Goal: Transaction & Acquisition: Obtain resource

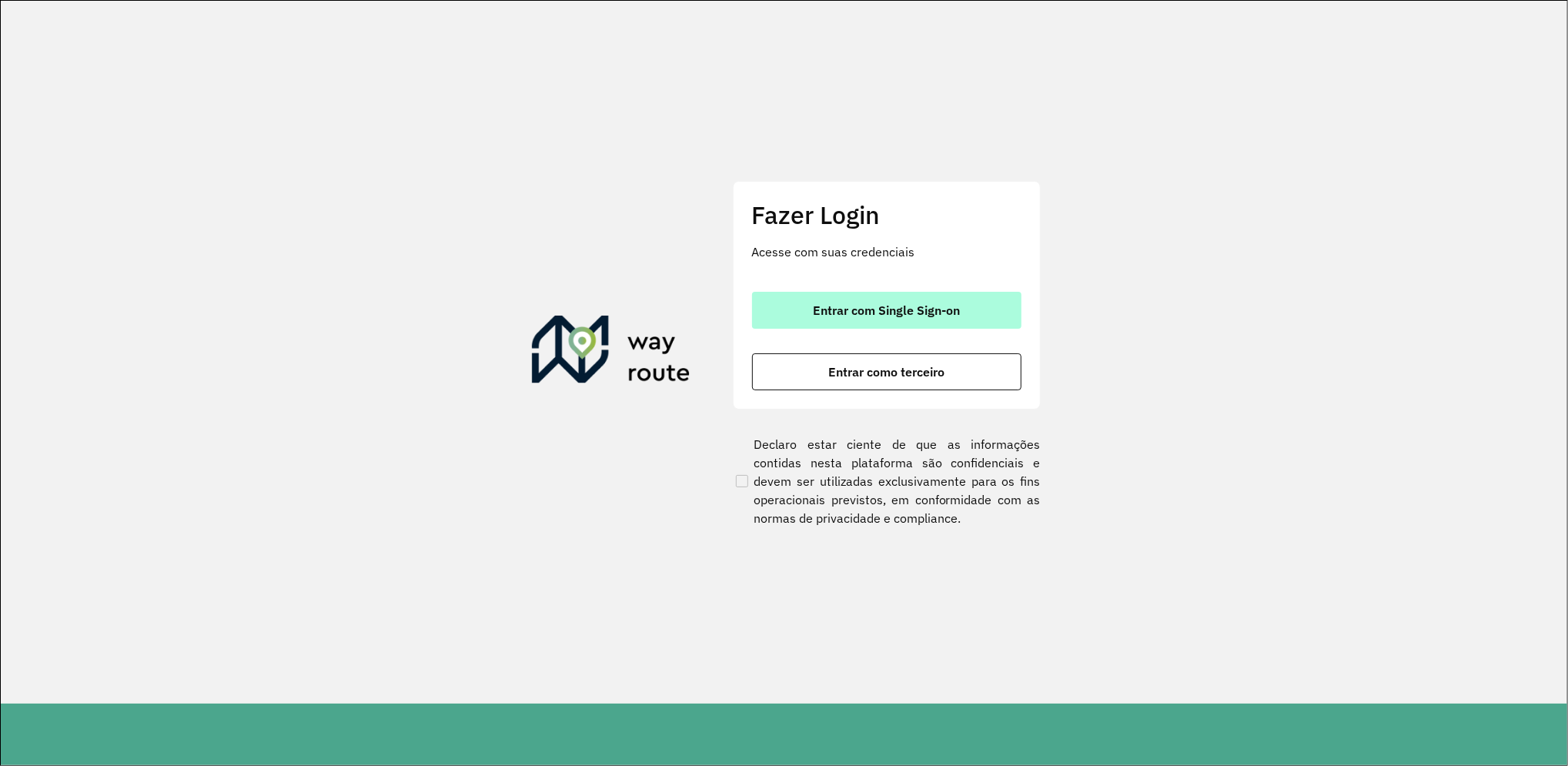
click at [915, 312] on span "Entrar com Single Sign-on" at bounding box center [886, 310] width 147 height 13
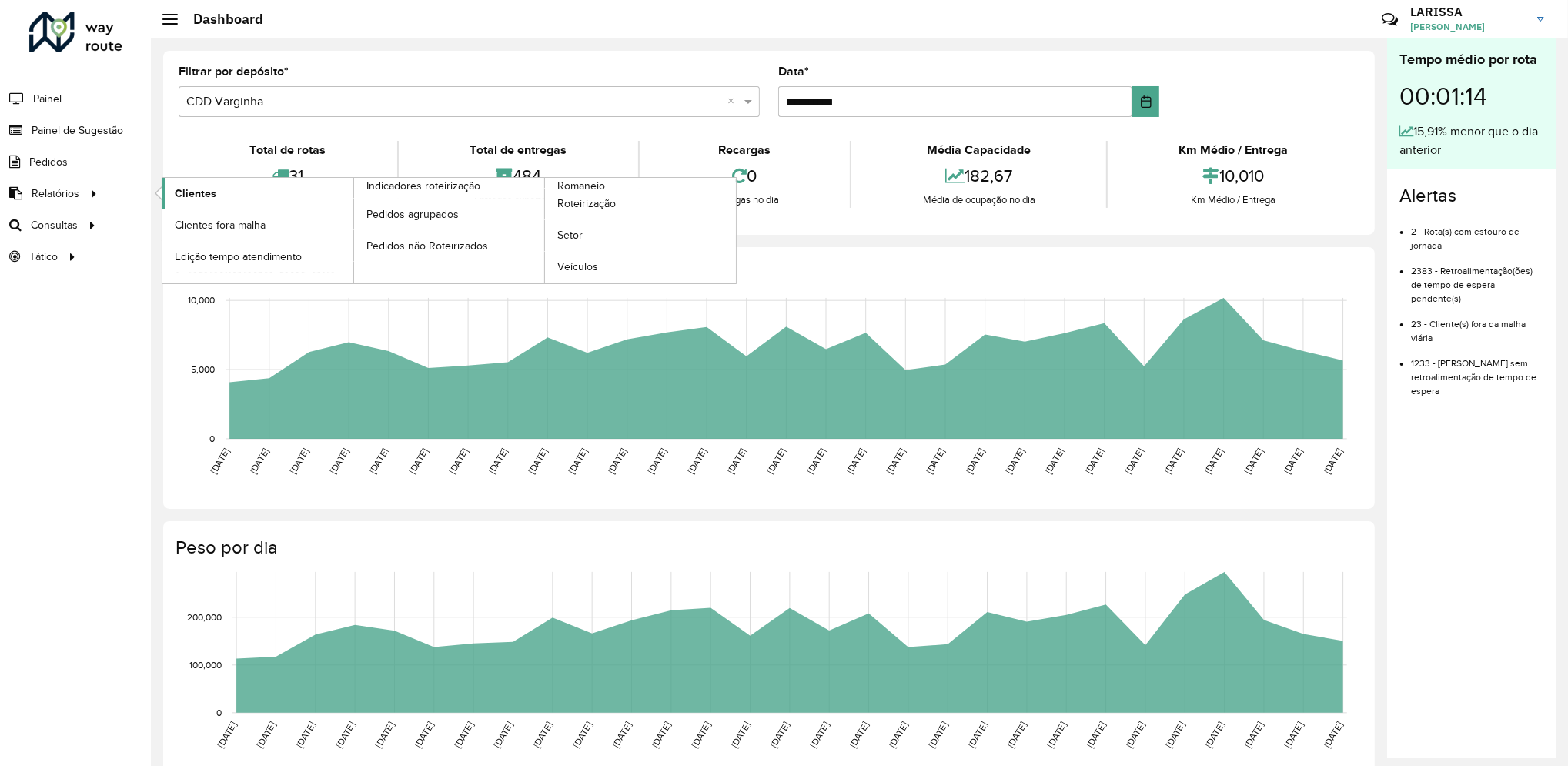
click at [183, 189] on span "Clientes" at bounding box center [195, 193] width 41 height 16
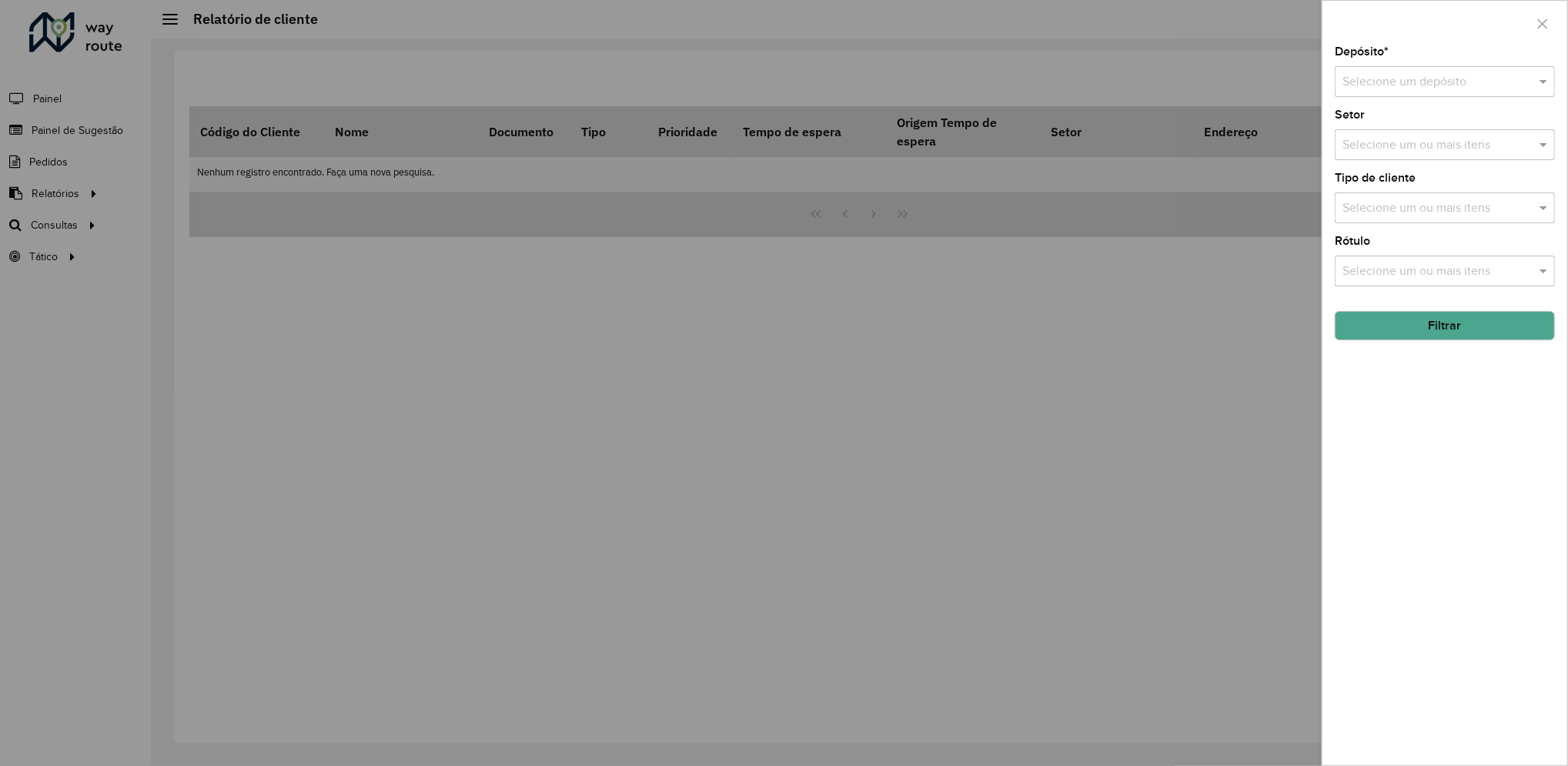
click at [1405, 80] on input "text" at bounding box center [1429, 82] width 174 height 18
click at [1384, 160] on div "CDD Varginha" at bounding box center [1445, 152] width 218 height 26
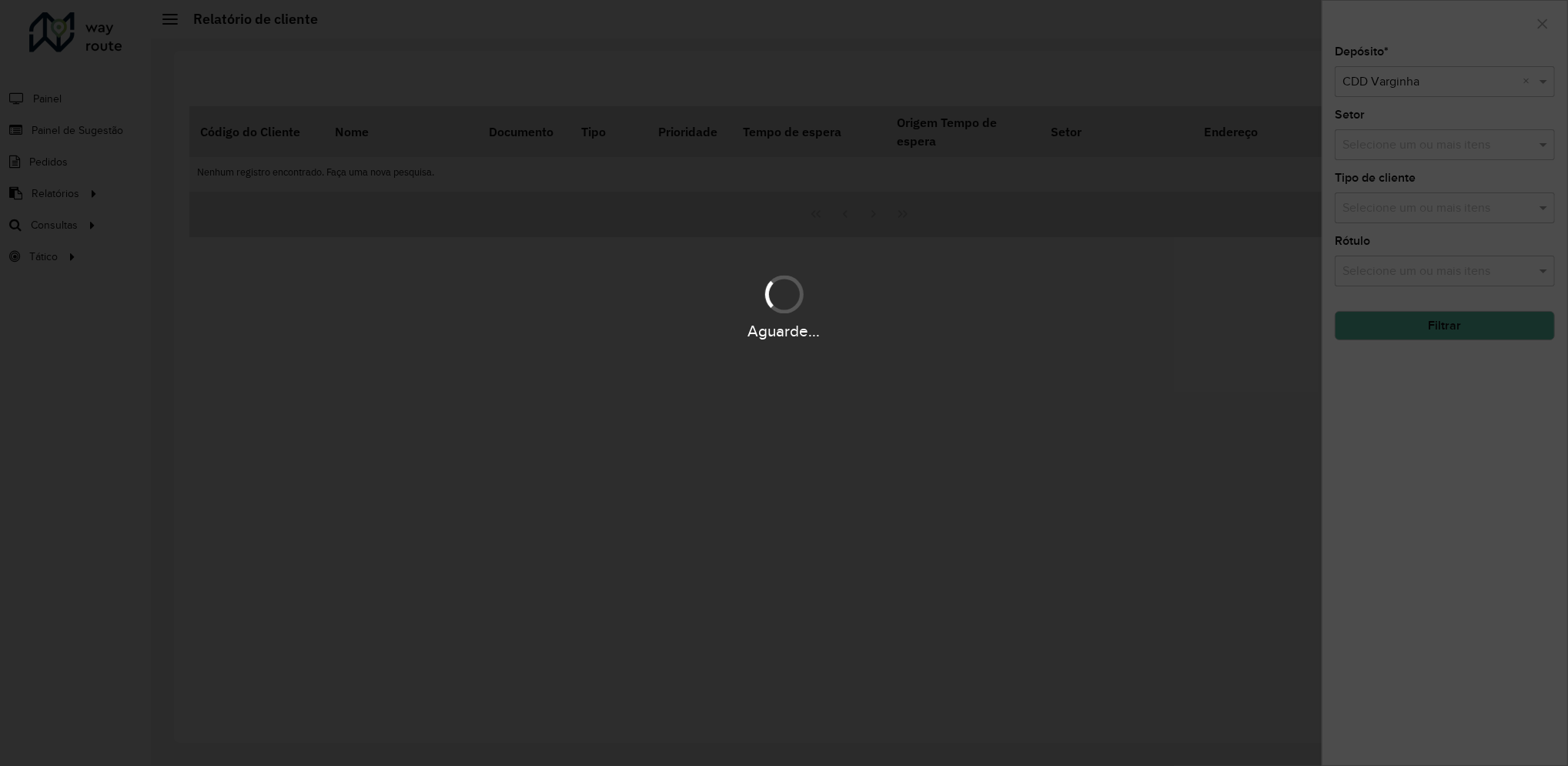
click at [1412, 344] on hb-app "Aguarde... Pop-up bloqueado! Seu navegador bloqueou automáticamente a abertura …" at bounding box center [784, 383] width 1568 height 766
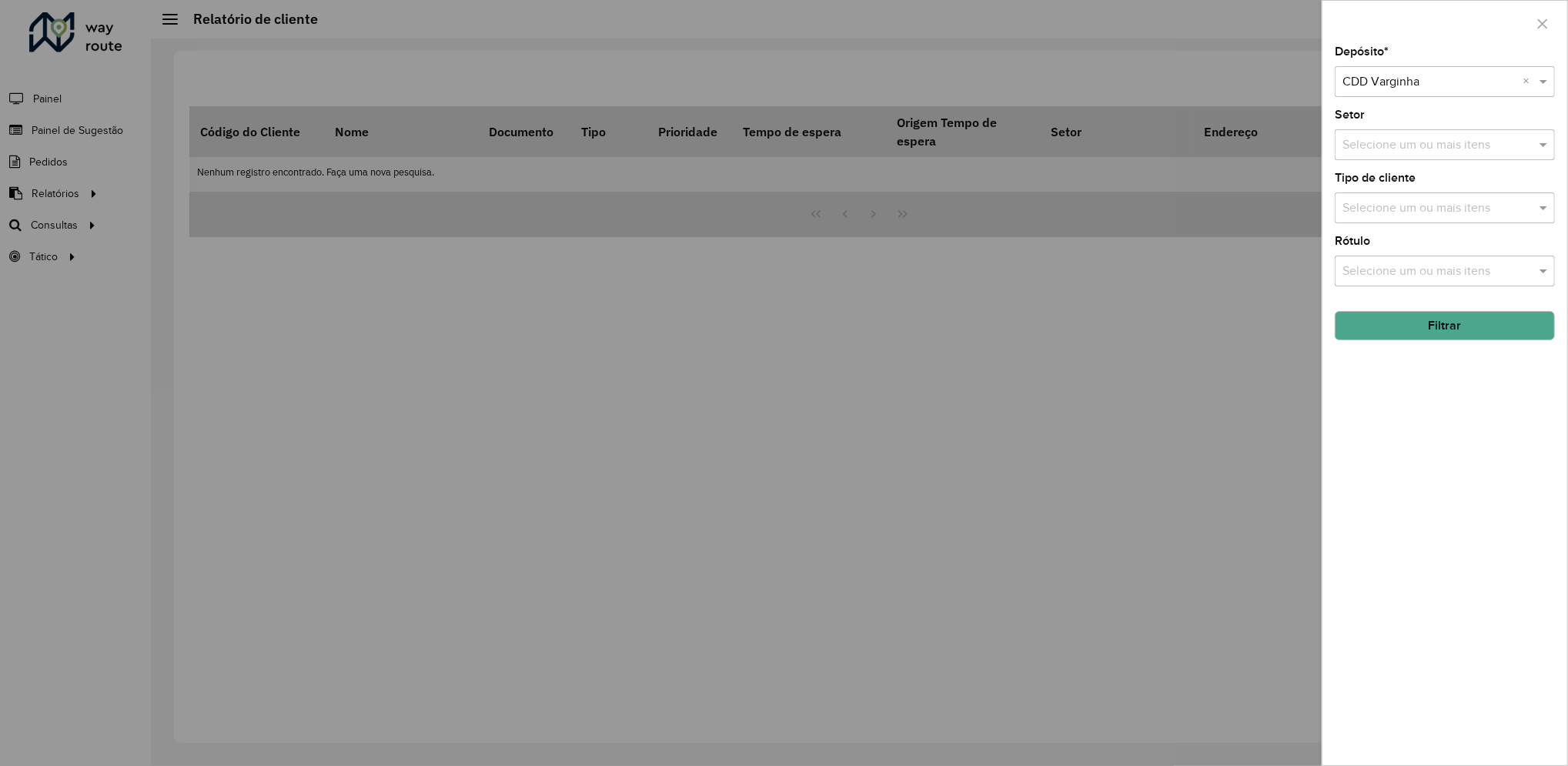
click at [1410, 340] on button "Filtrar" at bounding box center [1445, 325] width 220 height 29
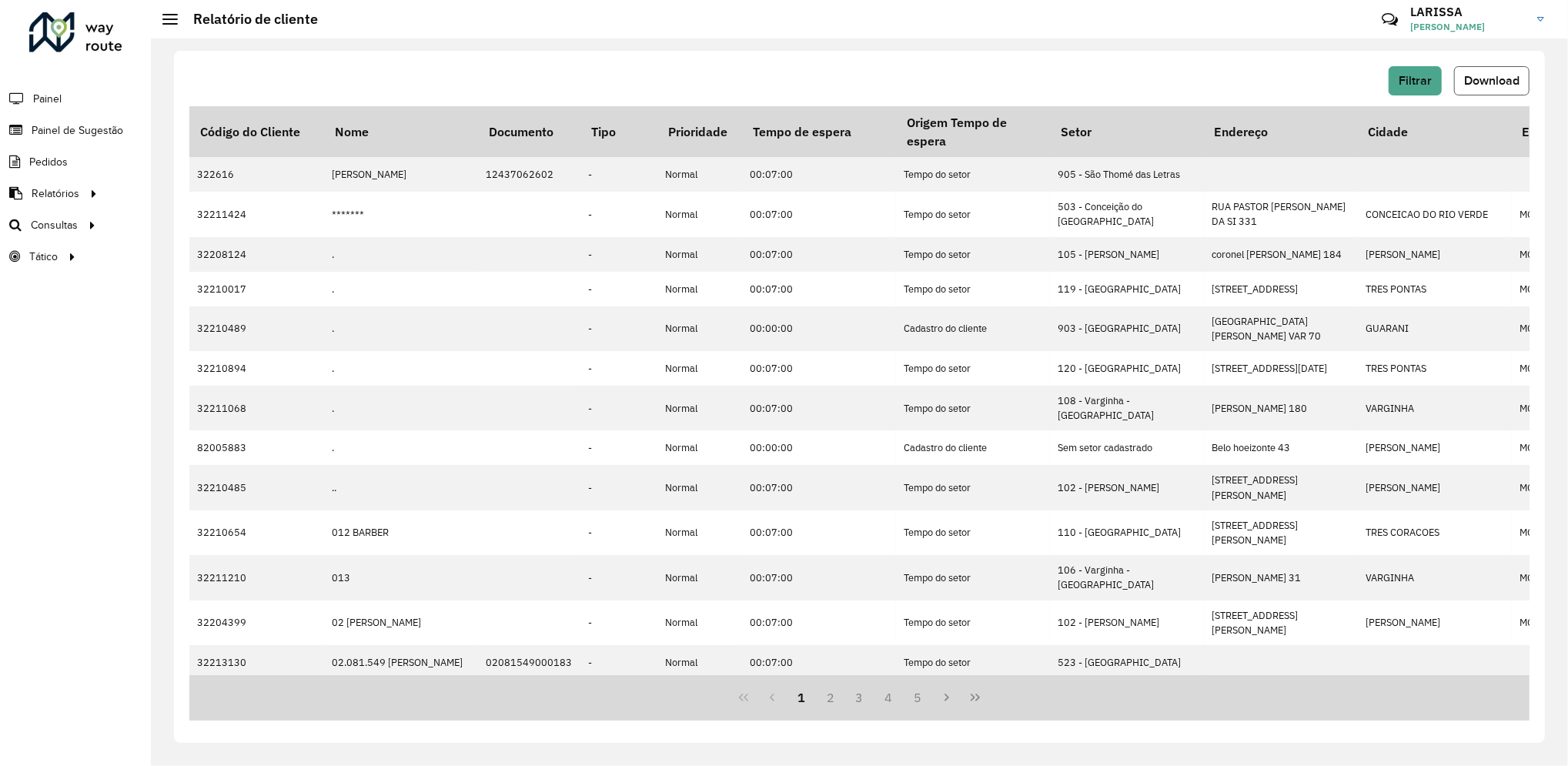
click at [1489, 89] on button "Download" at bounding box center [1492, 81] width 75 height 29
click at [1007, 37] on hb-header "Relatório de cliente Críticas? Dúvidas? Elogios? Sugestões? Entre em contato co…" at bounding box center [859, 19] width 1417 height 38
click at [1469, 77] on span "Download" at bounding box center [1492, 81] width 56 height 13
click at [1498, 71] on button "Download" at bounding box center [1492, 81] width 75 height 29
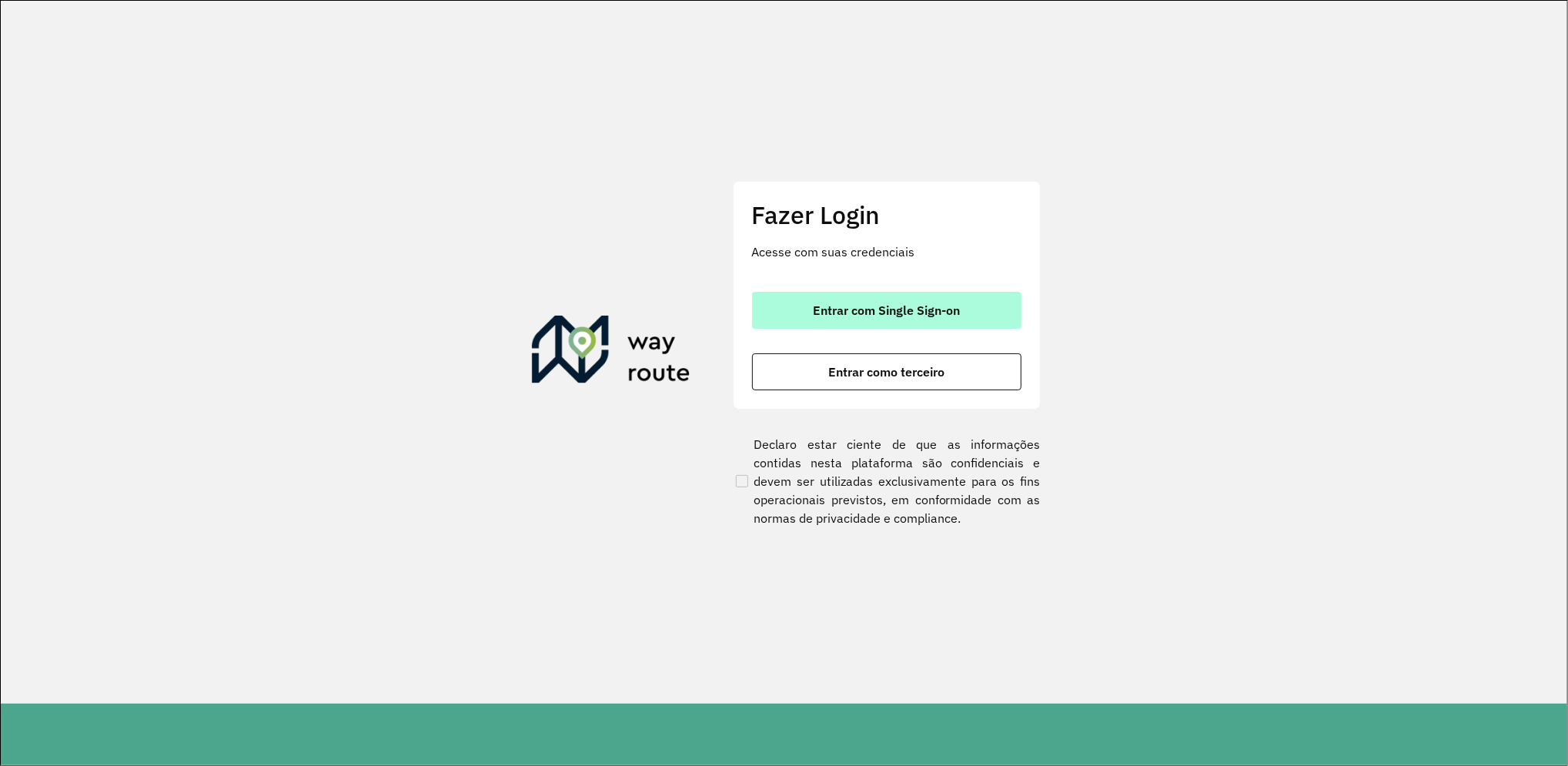
click at [943, 320] on button "Entrar com Single Sign-on" at bounding box center [887, 310] width 269 height 37
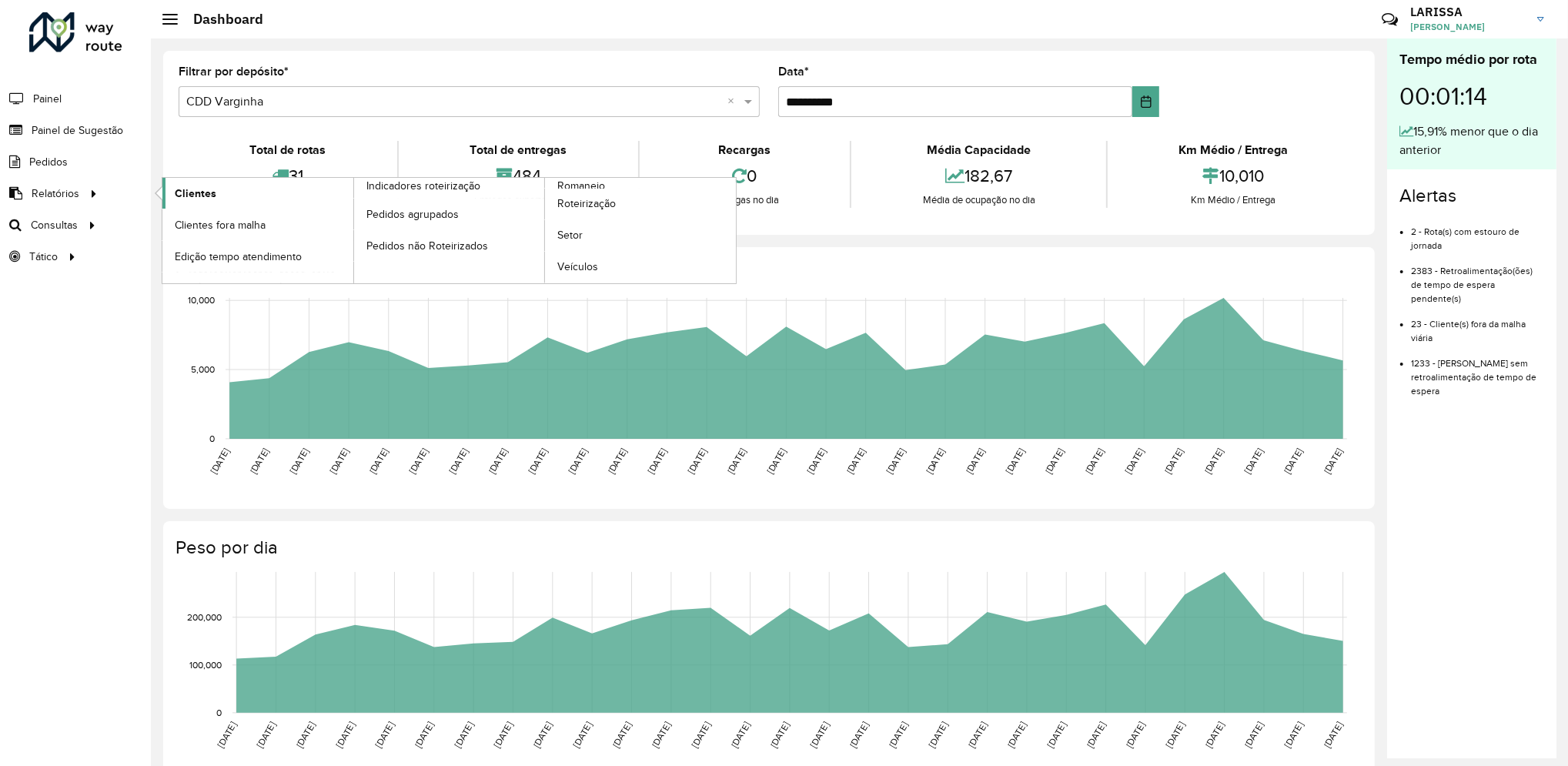
click at [206, 187] on span "Clientes" at bounding box center [195, 193] width 41 height 16
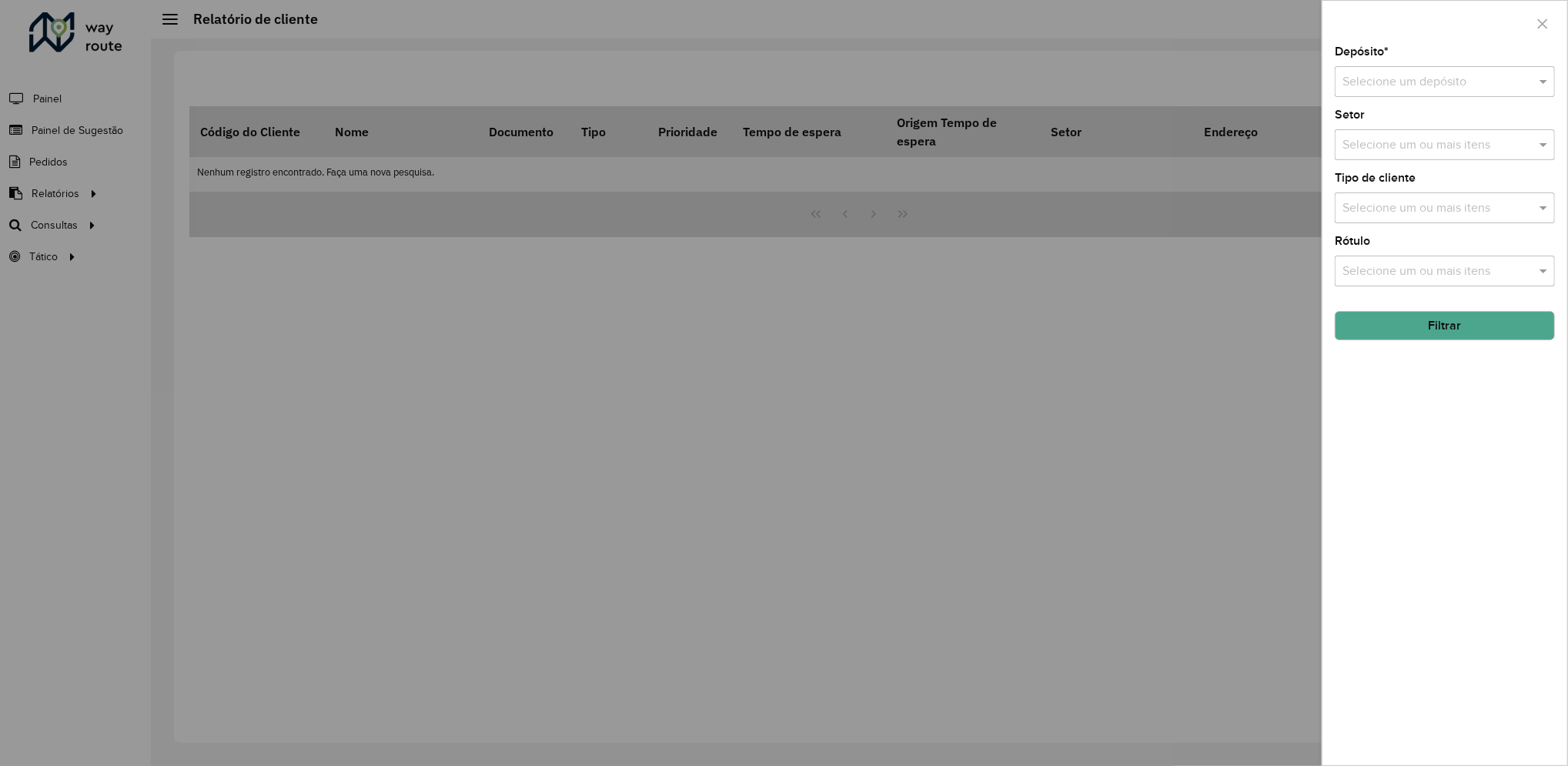
click at [1503, 94] on div "Selecione um depósito" at bounding box center [1445, 82] width 220 height 31
click at [1413, 155] on span "CDD Varginha" at bounding box center [1380, 152] width 77 height 13
click at [1530, 330] on button "Filtrar" at bounding box center [1445, 325] width 220 height 29
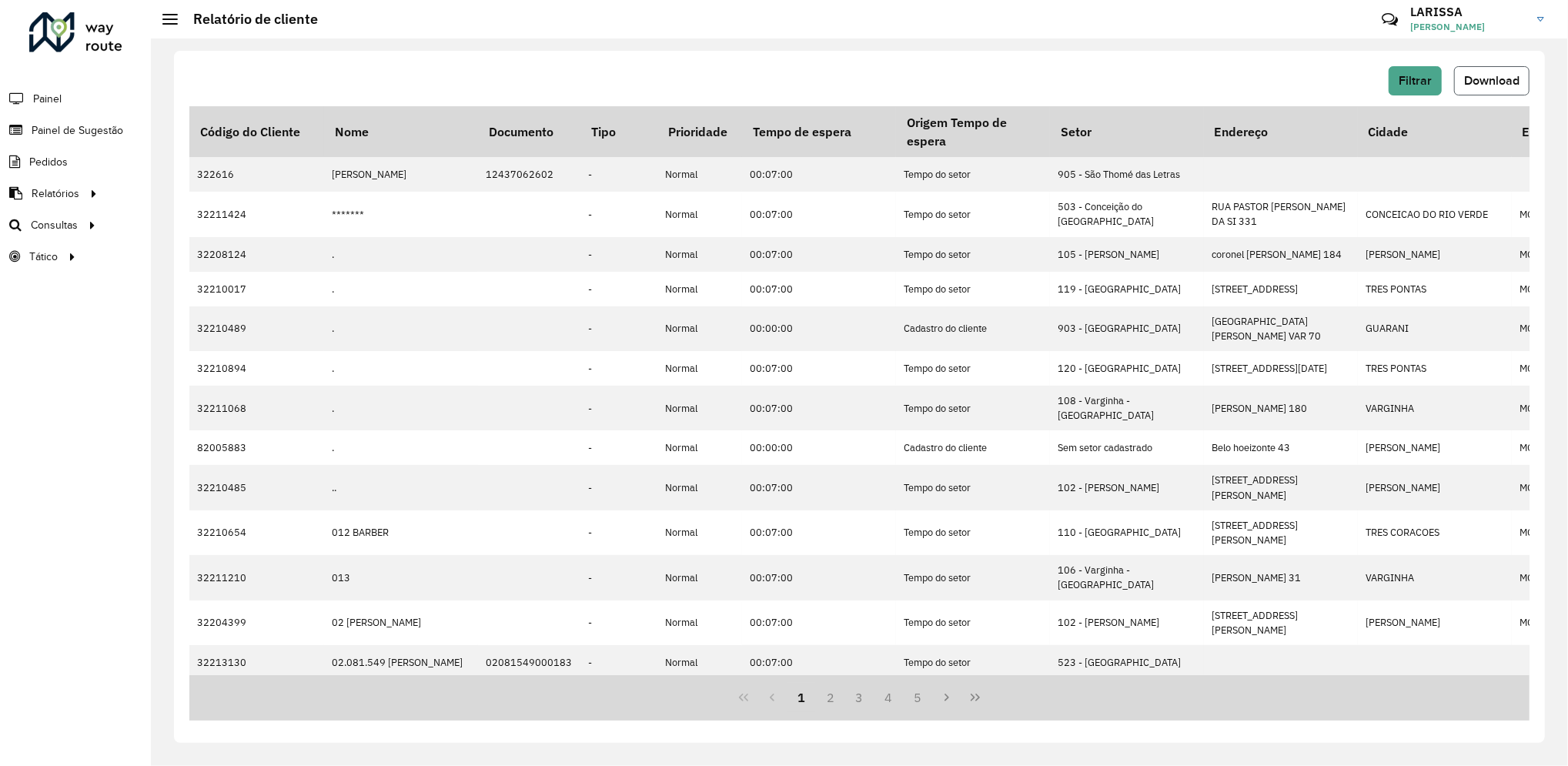
click at [1479, 78] on span "Download" at bounding box center [1492, 81] width 56 height 13
